Goal: Navigation & Orientation: Find specific page/section

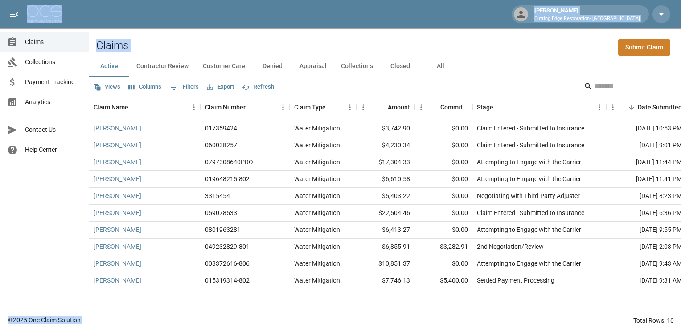
drag, startPoint x: 352, startPoint y: 86, endPoint x: 191, endPoint y: 17, distance: 175.2
click at [191, 17] on div "[PERSON_NAME] Cutting Edge Restoration- [GEOGRAPHIC_DATA] Claims Collections Pa…" at bounding box center [340, 166] width 681 height 332
click at [117, 11] on div "[PERSON_NAME] Cutting Edge Restoration- [GEOGRAPHIC_DATA]" at bounding box center [340, 14] width 681 height 29
drag, startPoint x: 394, startPoint y: 91, endPoint x: 3, endPoint y: 9, distance: 400.1
click at [3, 9] on div "[PERSON_NAME] Cutting Edge Restoration- [GEOGRAPHIC_DATA] Claims Collections Pa…" at bounding box center [340, 166] width 681 height 332
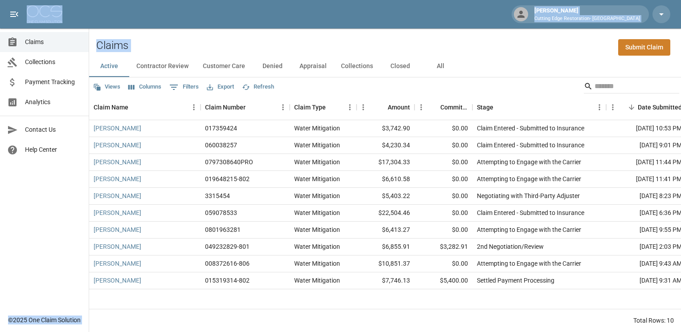
click at [156, 44] on div "Claims Submit Claim" at bounding box center [385, 42] width 592 height 27
drag, startPoint x: 2, startPoint y: 4, endPoint x: 506, endPoint y: 88, distance: 511.4
click at [506, 88] on div "[PERSON_NAME] Cutting Edge Restoration- [GEOGRAPHIC_DATA] Claims Collections Pa…" at bounding box center [340, 166] width 681 height 332
click at [290, 86] on div "Views Columns 0 Filters Export Refresh" at bounding box center [385, 87] width 592 height 18
drag, startPoint x: 169, startPoint y: 57, endPoint x: -2, endPoint y: 26, distance: 173.9
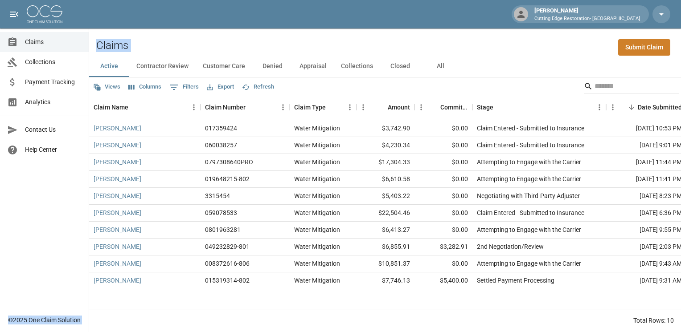
click at [0, 26] on html "[PERSON_NAME] Cutting Edge Restoration- [GEOGRAPHIC_DATA] Claims Collections Pa…" at bounding box center [340, 166] width 681 height 332
drag, startPoint x: -2, startPoint y: 26, endPoint x: 147, endPoint y: 43, distance: 149.8
click at [147, 43] on div "Claims Submit Claim" at bounding box center [385, 42] width 592 height 27
click at [188, 29] on div "Claims Submit Claim" at bounding box center [385, 42] width 592 height 27
drag, startPoint x: 312, startPoint y: 91, endPoint x: -2, endPoint y: -8, distance: 329.3
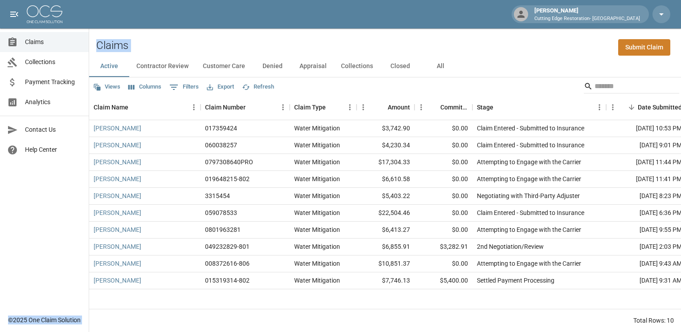
click at [0, 0] on html "[PERSON_NAME] Cutting Edge Restoration- [GEOGRAPHIC_DATA] Claims Collections Pa…" at bounding box center [340, 166] width 681 height 332
click at [184, 50] on div "Claims Submit Claim" at bounding box center [385, 42] width 592 height 27
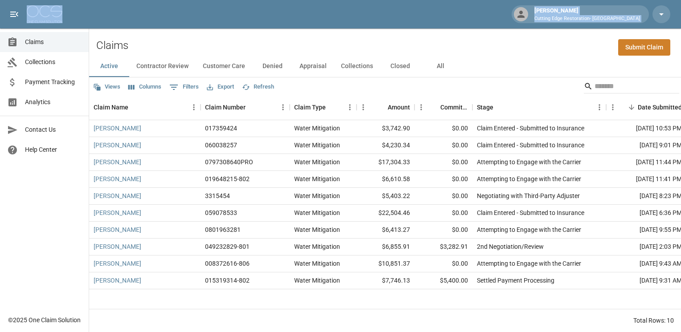
drag, startPoint x: 70, startPoint y: 209, endPoint x: 4, endPoint y: 8, distance: 212.2
click at [4, 8] on div "[PERSON_NAME] Cutting Edge Restoration- [GEOGRAPHIC_DATA] Claims Collections Pa…" at bounding box center [340, 166] width 681 height 332
click at [4, 8] on div "[PERSON_NAME] Cutting Edge Restoration- [GEOGRAPHIC_DATA]" at bounding box center [340, 14] width 681 height 29
drag, startPoint x: 4, startPoint y: 8, endPoint x: 667, endPoint y: 283, distance: 717.9
click at [667, 283] on div "[PERSON_NAME] Cutting Edge Restoration- [GEOGRAPHIC_DATA] Claims Collections Pa…" at bounding box center [340, 166] width 681 height 332
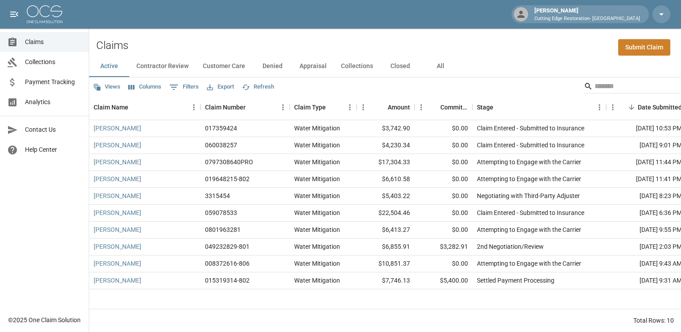
click at [155, 322] on div "Total Rows: 10" at bounding box center [385, 320] width 592 height 23
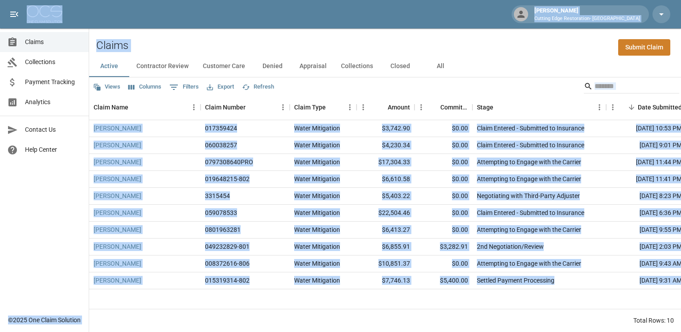
drag, startPoint x: 129, startPoint y: 321, endPoint x: 4, endPoint y: 4, distance: 341.0
click at [4, 4] on div "[PERSON_NAME] Cutting Edge Restoration- [GEOGRAPHIC_DATA] Claims Collections Pa…" at bounding box center [340, 166] width 681 height 332
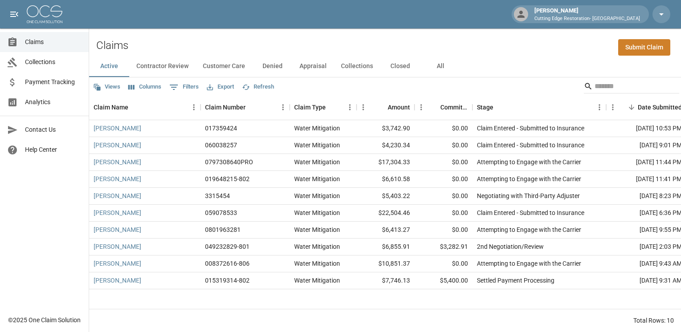
click at [4, 4] on div "[PERSON_NAME] Cutting Edge Restoration- [GEOGRAPHIC_DATA]" at bounding box center [340, 14] width 681 height 29
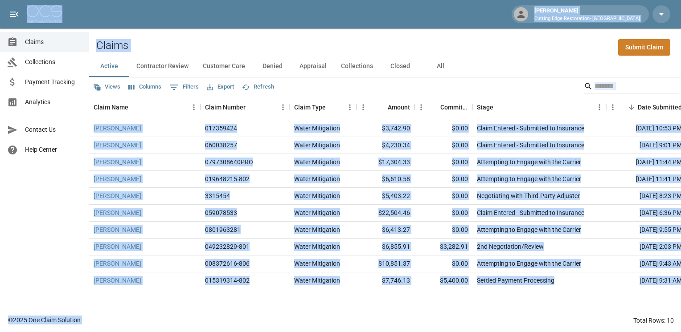
drag, startPoint x: 141, startPoint y: 323, endPoint x: 4, endPoint y: 5, distance: 346.3
click at [4, 5] on div "[PERSON_NAME] Cutting Edge Restoration- [GEOGRAPHIC_DATA] Claims Collections Pa…" at bounding box center [340, 166] width 681 height 332
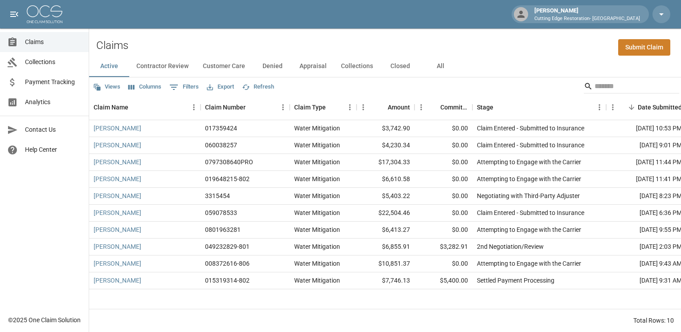
click at [4, 5] on div "[PERSON_NAME] Cutting Edge Restoration- [GEOGRAPHIC_DATA]" at bounding box center [340, 14] width 681 height 29
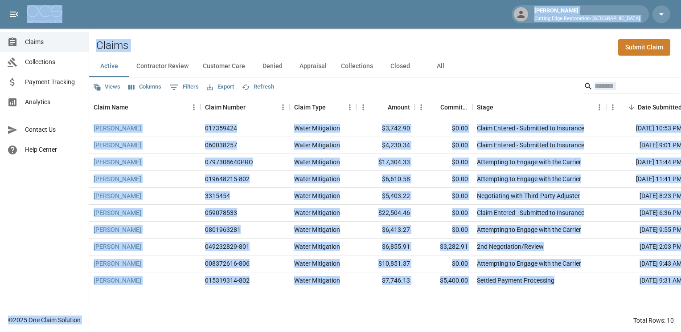
drag, startPoint x: 0, startPoint y: 4, endPoint x: 301, endPoint y: 319, distance: 435.5
click at [301, 319] on div "[PERSON_NAME] Cutting Edge Restoration- [GEOGRAPHIC_DATA] Claims Collections Pa…" at bounding box center [340, 166] width 681 height 332
click at [301, 319] on div "Total Rows: 10" at bounding box center [385, 320] width 592 height 23
click at [97, 323] on div "Total Rows: 10" at bounding box center [385, 320] width 592 height 23
drag, startPoint x: 97, startPoint y: 323, endPoint x: -2, endPoint y: 29, distance: 310.7
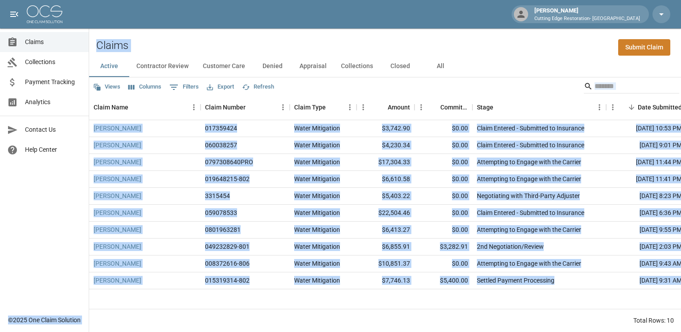
click at [0, 29] on html "[PERSON_NAME] Cutting Edge Restoration- [GEOGRAPHIC_DATA] Claims Collections Pa…" at bounding box center [340, 166] width 681 height 332
click at [127, 330] on div "Total Rows: 10" at bounding box center [385, 320] width 592 height 23
drag, startPoint x: 141, startPoint y: 325, endPoint x: -2, endPoint y: 37, distance: 321.4
click at [0, 37] on html "[PERSON_NAME] Cutting Edge Restoration- [GEOGRAPHIC_DATA] Claims Collections Pa…" at bounding box center [340, 166] width 681 height 332
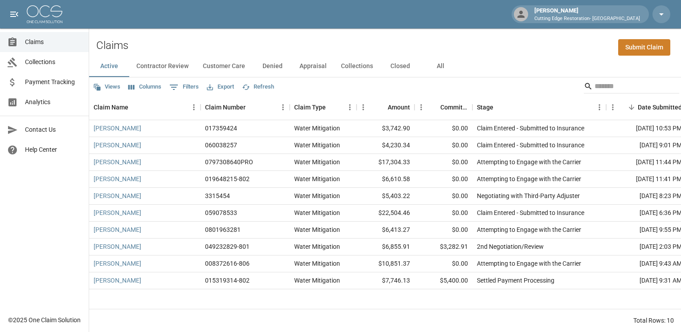
drag, startPoint x: -2, startPoint y: 37, endPoint x: 3, endPoint y: 16, distance: 21.0
click at [3, 16] on div "[PERSON_NAME] Cutting Edge Restoration- [GEOGRAPHIC_DATA]" at bounding box center [340, 14] width 681 height 29
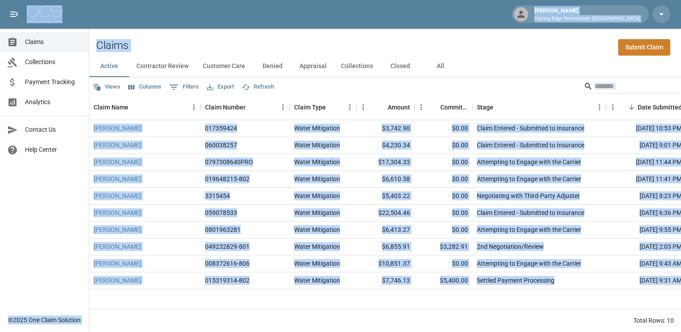
drag, startPoint x: 2, startPoint y: 9, endPoint x: 313, endPoint y: 327, distance: 444.2
click at [313, 327] on div "[PERSON_NAME] Cutting Edge Restoration- [GEOGRAPHIC_DATA] Claims Collections Pa…" at bounding box center [340, 166] width 681 height 332
click at [19, 240] on div "Claims Collections Payment Tracking Analytics Contact Us Help Center" at bounding box center [44, 155] width 89 height 311
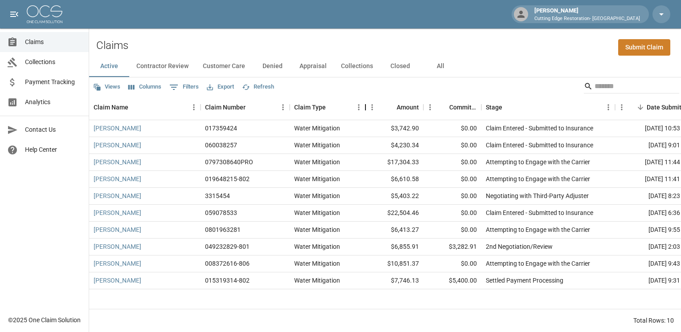
drag, startPoint x: 357, startPoint y: 97, endPoint x: 366, endPoint y: 93, distance: 9.8
click at [366, 93] on div "Views Columns 0 Filters Export Refresh Claim Name Claim Number Claim Type Amoun…" at bounding box center [385, 205] width 592 height 255
click at [307, 42] on div "Claims Submit Claim" at bounding box center [385, 42] width 592 height 27
drag, startPoint x: 363, startPoint y: 92, endPoint x: 332, endPoint y: 31, distance: 68.1
click at [332, 31] on div "Claims Submit Claim Active Contractor Review Customer Care Denied Appraisal Col…" at bounding box center [385, 181] width 592 height 304
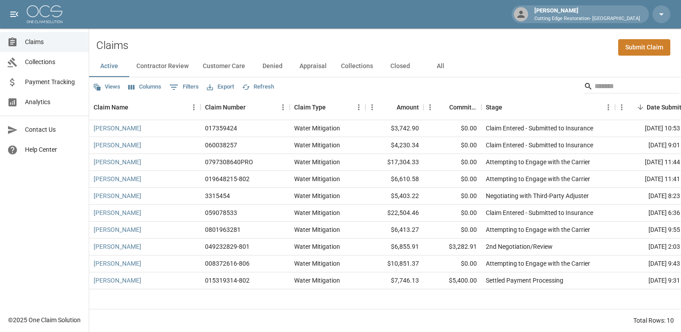
click at [332, 31] on div "Claims Submit Claim" at bounding box center [385, 42] width 592 height 27
